Goal: Information Seeking & Learning: Understand process/instructions

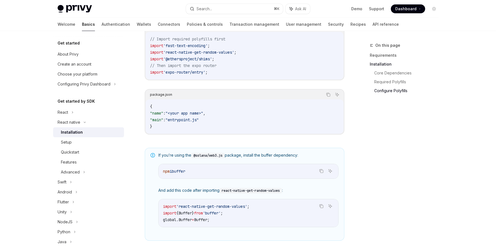
scroll to position [323, 0]
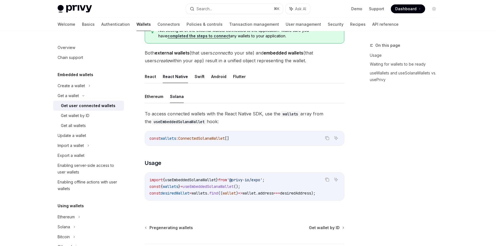
scroll to position [165, 0]
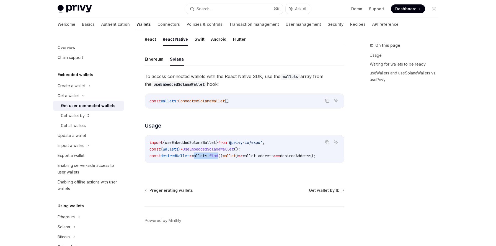
drag, startPoint x: 201, startPoint y: 156, endPoint x: 228, endPoint y: 158, distance: 27.4
click at [228, 158] on span "const desiredWallet = wallets . find (( wallet ) => wallet . address === desire…" at bounding box center [232, 155] width 166 height 5
click at [186, 119] on div "To access connected wallets with the React Native SDK, use the wallets array fr…" at bounding box center [245, 123] width 200 height 100
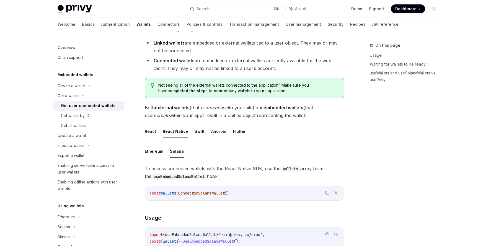
scroll to position [71, 0]
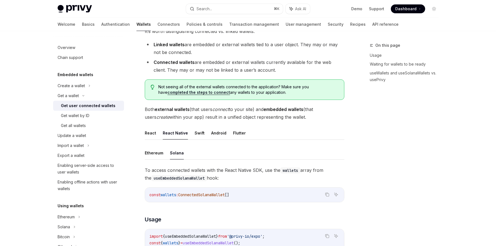
click at [190, 93] on link "completed the steps to connect" at bounding box center [198, 92] width 63 height 5
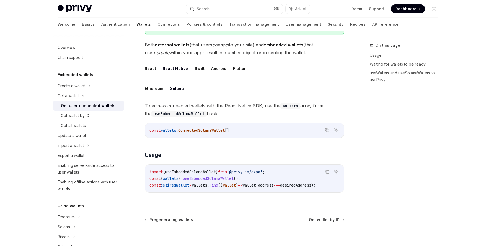
scroll to position [175, 0]
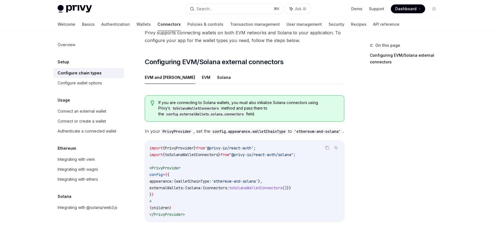
scroll to position [65, 0]
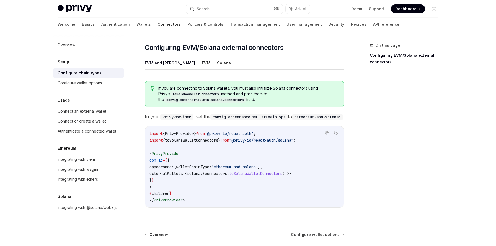
click at [217, 56] on button "Solana" at bounding box center [224, 62] width 14 height 13
type textarea "*"
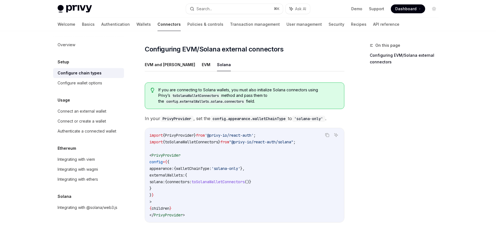
scroll to position [70, 0]
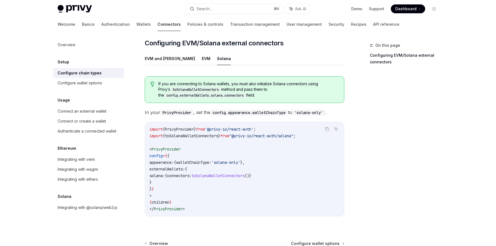
click at [172, 167] on span "externalWallets:" at bounding box center [166, 169] width 35 height 5
click at [206, 162] on code "import { PrivyProvider } from '@privy-io/react-auth' ; import { toSolanaWalletC…" at bounding box center [244, 169] width 190 height 86
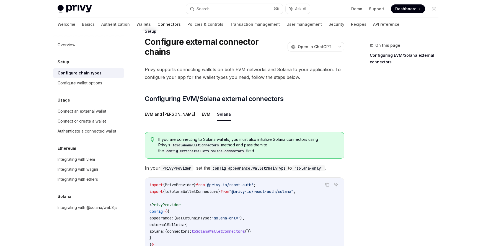
scroll to position [0, 0]
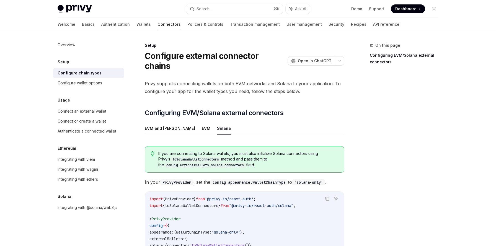
click at [213, 151] on span "If you are connecting to Solana wallets, you must also initialize Solana connec…" at bounding box center [248, 159] width 180 height 17
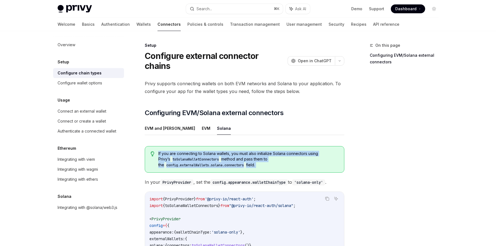
click at [213, 151] on span "If you are connecting to Solana wallets, you must also initialize Solana connec…" at bounding box center [248, 159] width 180 height 17
click at [197, 157] on code "toSolanaWalletConnectors" at bounding box center [195, 160] width 51 height 6
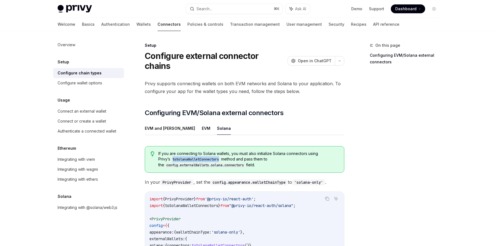
click at [197, 157] on code "toSolanaWalletConnectors" at bounding box center [195, 160] width 51 height 6
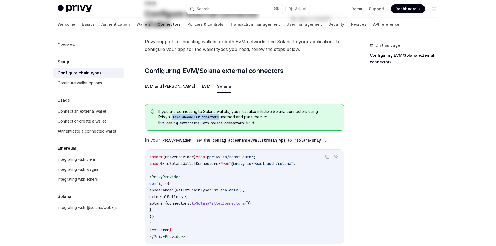
scroll to position [64, 0]
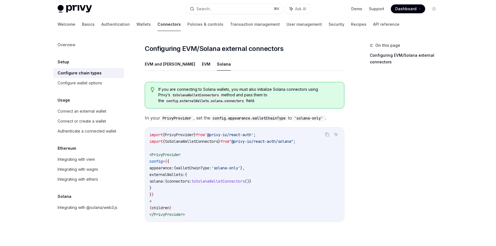
click at [193, 98] on code "config.externalWallets.solana.connectors" at bounding box center [205, 101] width 82 height 6
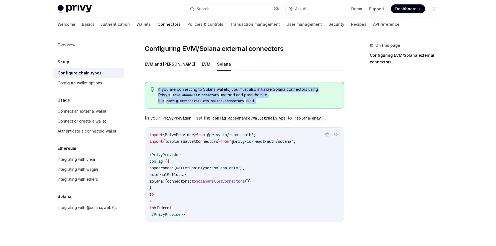
click at [193, 98] on code "config.externalWallets.solana.connectors" at bounding box center [205, 101] width 82 height 6
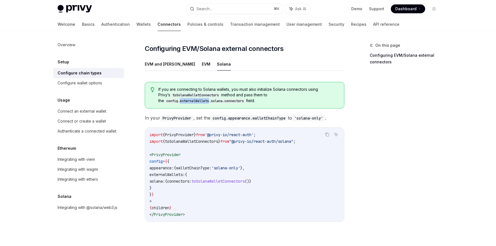
click at [193, 98] on code "config.externalWallets.solana.connectors" at bounding box center [205, 101] width 82 height 6
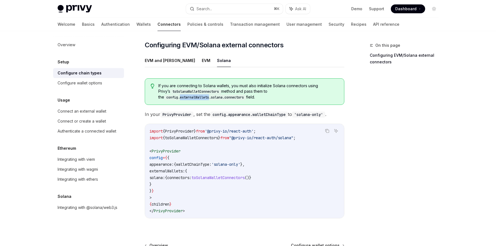
scroll to position [82, 0]
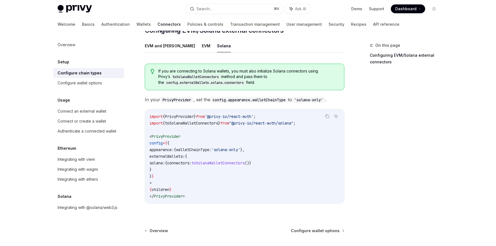
click at [167, 134] on span "PrivyProvider" at bounding box center [166, 136] width 29 height 5
copy span "PrivyProvider"
drag, startPoint x: 220, startPoint y: 106, endPoint x: 263, endPoint y: 106, distance: 43.2
click at [253, 114] on span "'@privy-io/react-auth'" at bounding box center [229, 116] width 49 height 5
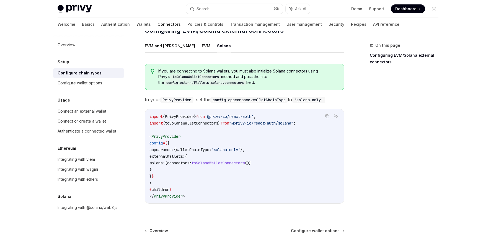
click at [192, 114] on span "PrivyProvider" at bounding box center [179, 116] width 29 height 5
copy span "PrivyProvider"
